Goal: Contribute content: Add original content to the website for others to see

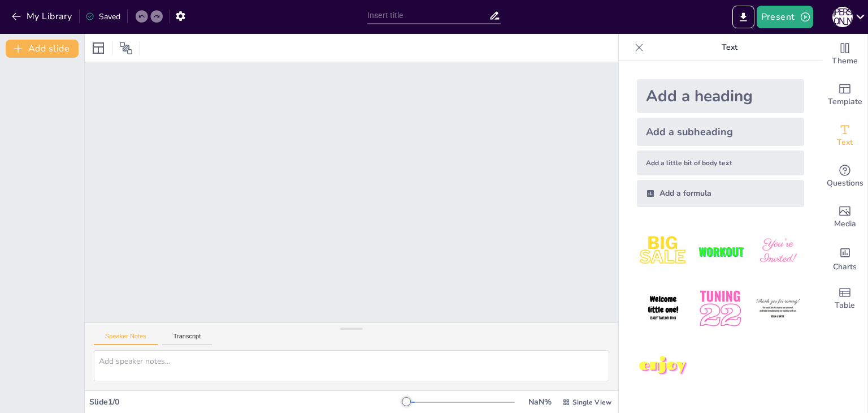
click at [692, 14] on div "Present Я [PERSON_NAME]" at bounding box center [687, 17] width 362 height 23
click at [310, 23] on div "My Library Saved" at bounding box center [181, 16] width 362 height 20
click at [43, 48] on button "Add slide" at bounding box center [42, 49] width 73 height 18
